Goal: Find specific page/section: Find specific page/section

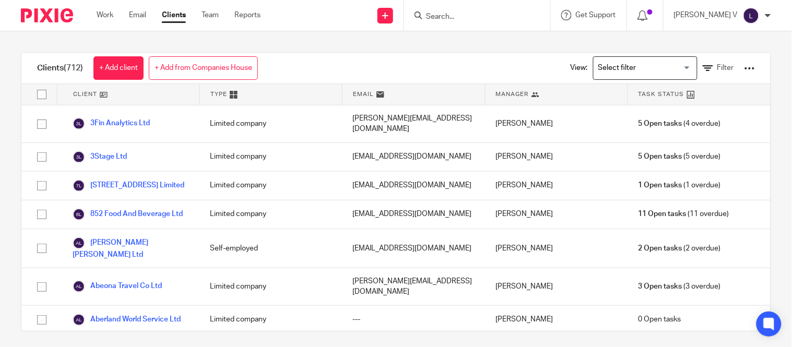
click at [466, 13] on input "Search" at bounding box center [472, 17] width 94 height 9
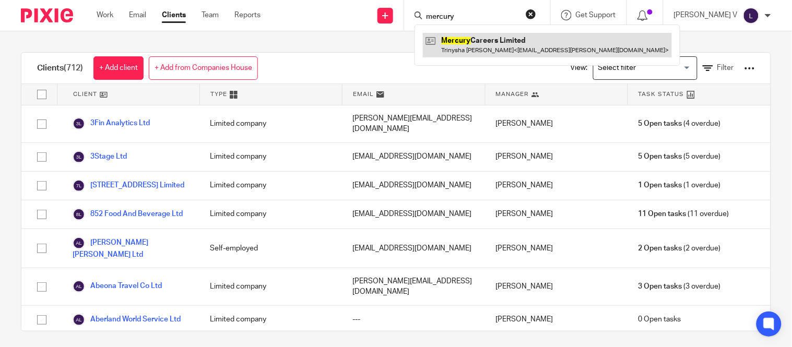
type input "mercury"
click at [492, 49] on link at bounding box center [547, 45] width 249 height 24
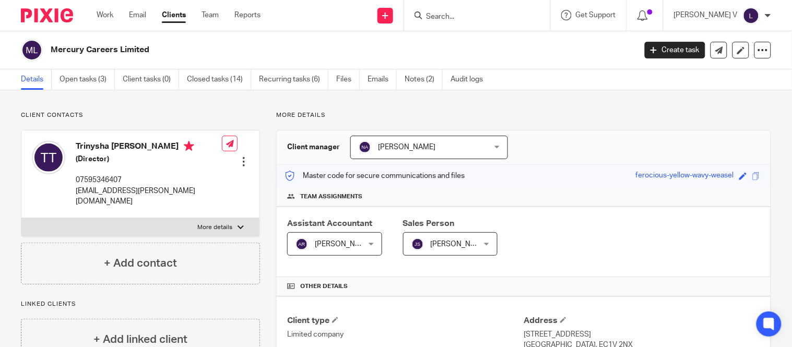
scroll to position [259, 0]
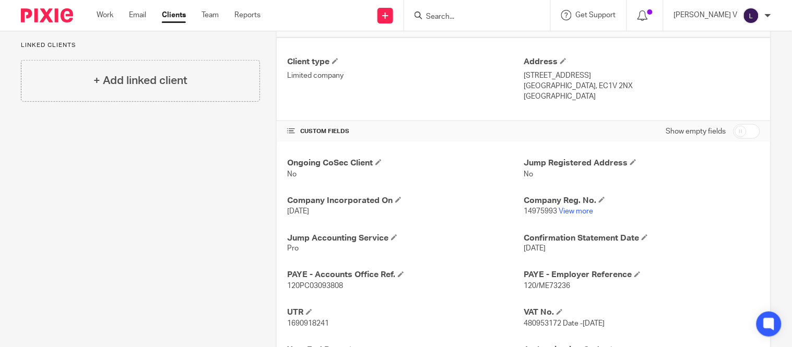
click at [172, 18] on link "Clients" at bounding box center [174, 15] width 24 height 10
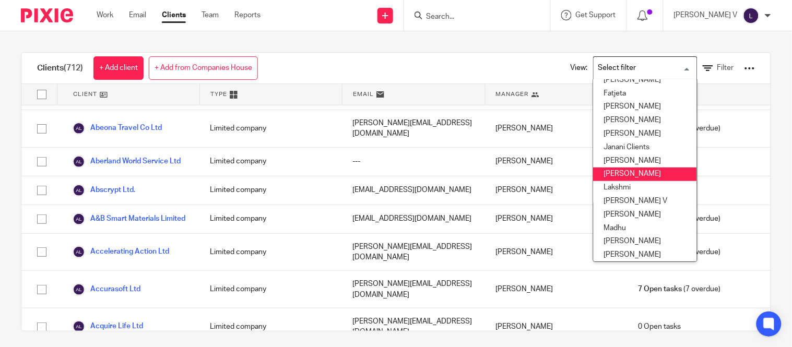
scroll to position [181, 0]
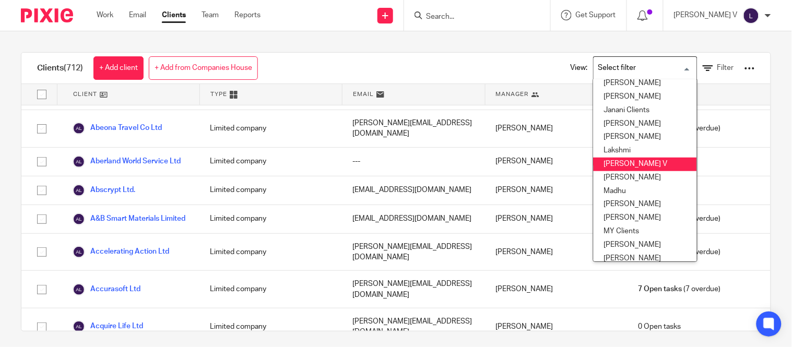
click at [613, 162] on li "[PERSON_NAME] V" at bounding box center [645, 165] width 103 height 14
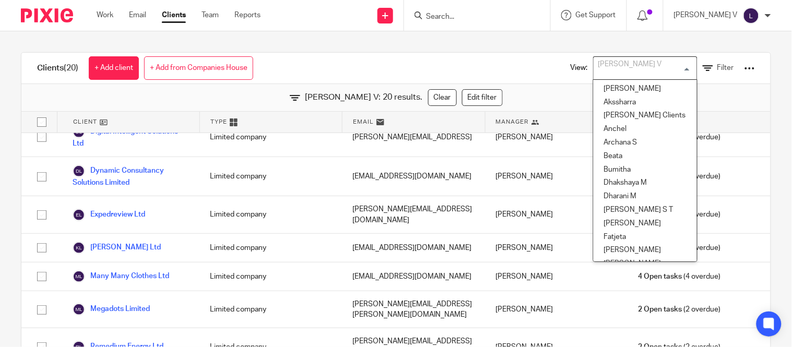
click at [593, 79] on div "[PERSON_NAME] V Loading... [GEOGRAPHIC_DATA] [GEOGRAPHIC_DATA] [PERSON_NAME] Cl…" at bounding box center [645, 67] width 104 height 23
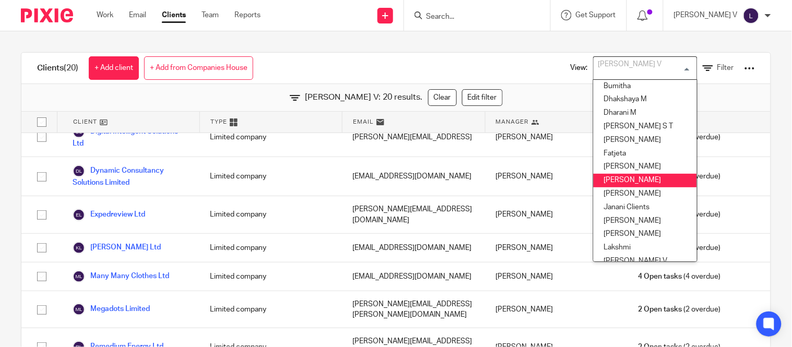
click at [611, 180] on li "[PERSON_NAME]" at bounding box center [645, 181] width 103 height 14
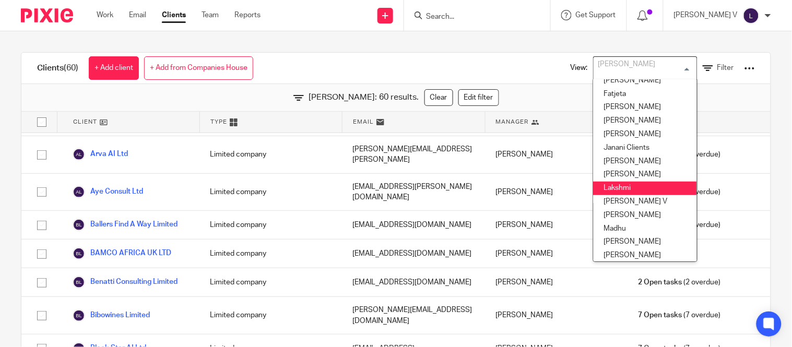
scroll to position [144, 0]
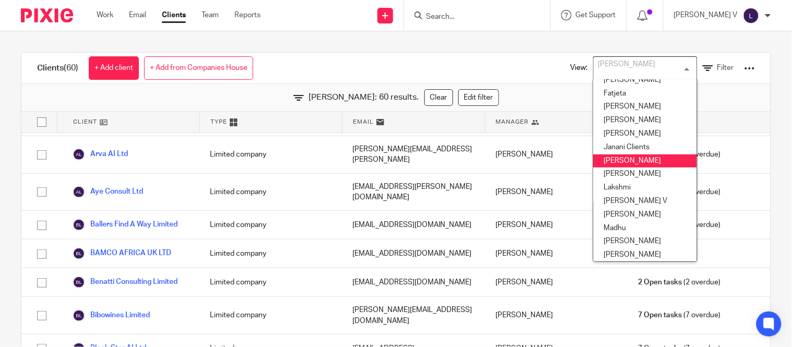
click at [603, 162] on li "[PERSON_NAME]" at bounding box center [645, 162] width 103 height 14
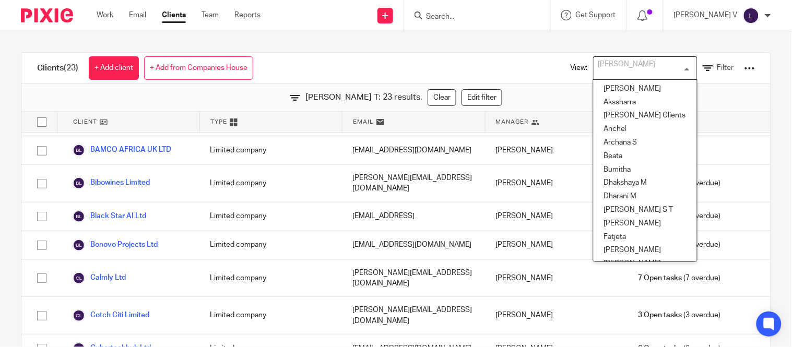
scroll to position [49, 0]
